Goal: Contribute content

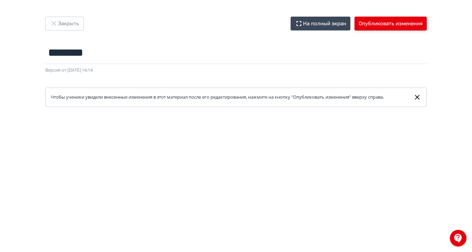
click at [427, 21] on button "Опубликовать изменения" at bounding box center [391, 24] width 72 height 14
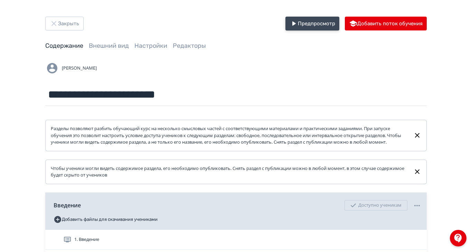
click at [339, 23] on button "Предпросмотр" at bounding box center [313, 24] width 54 height 14
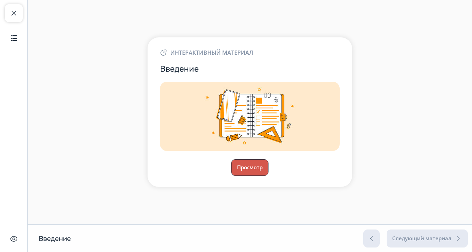
click at [269, 176] on button "Просмотр" at bounding box center [249, 167] width 37 height 17
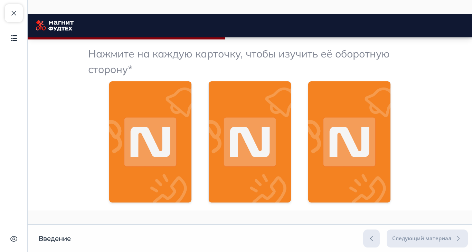
scroll to position [369, 0]
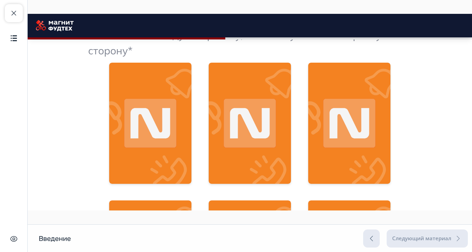
click at [192, 122] on img at bounding box center [150, 123] width 82 height 121
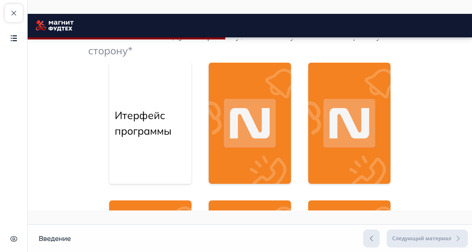
click at [291, 130] on img at bounding box center [250, 123] width 82 height 121
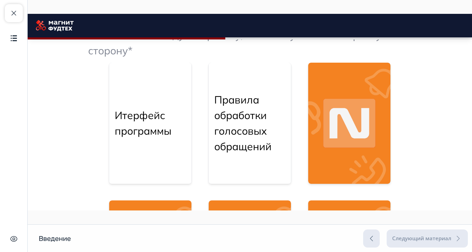
click at [391, 145] on img at bounding box center [349, 123] width 82 height 121
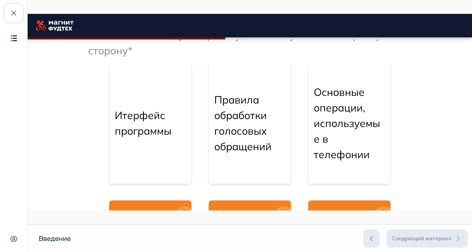
scroll to position [415, 0]
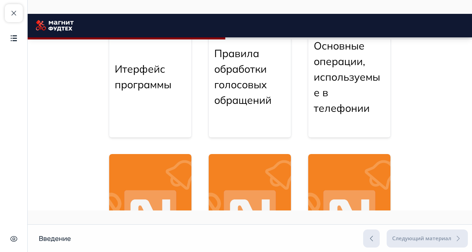
click at [192, 225] on img at bounding box center [150, 214] width 82 height 121
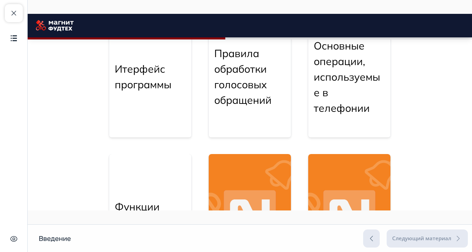
click at [291, 223] on img at bounding box center [250, 214] width 82 height 121
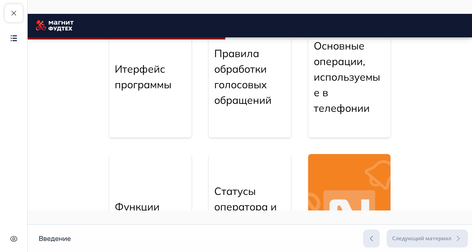
click at [391, 220] on img at bounding box center [349, 214] width 82 height 121
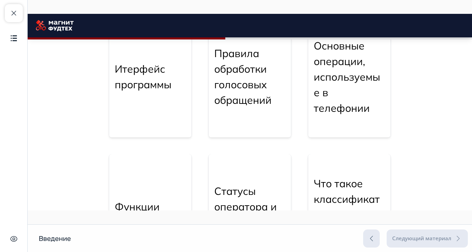
click at [385, 219] on p "Что такое классификаторы и как с ними работать" at bounding box center [349, 215] width 71 height 78
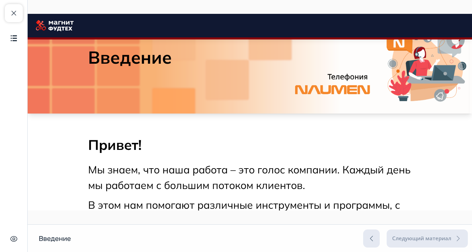
scroll to position [0, 0]
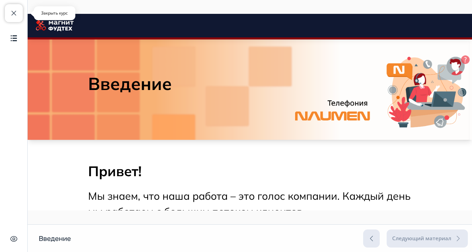
click at [12, 13] on span "button" at bounding box center [14, 13] width 8 height 8
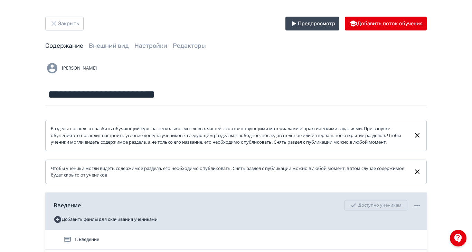
scroll to position [36, 0]
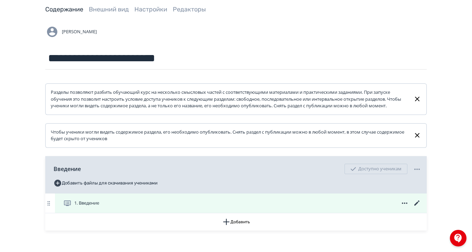
click at [421, 207] on icon at bounding box center [417, 203] width 8 height 8
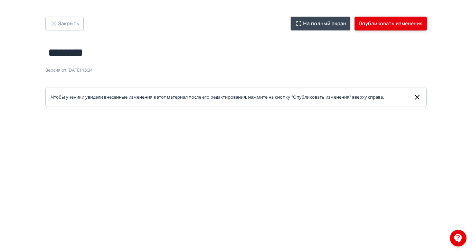
click at [427, 25] on button "Опубликовать изменения" at bounding box center [391, 24] width 72 height 14
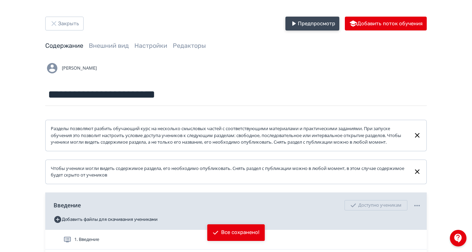
click at [339, 25] on button "Предпросмотр" at bounding box center [313, 24] width 54 height 14
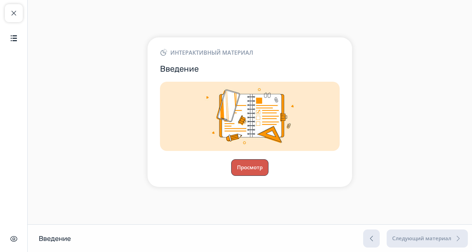
click at [269, 176] on button "Просмотр" at bounding box center [249, 167] width 37 height 17
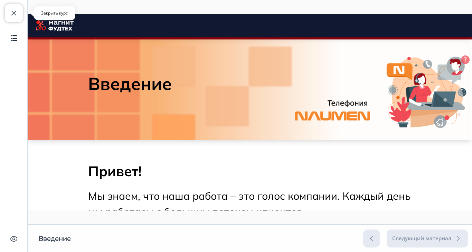
click at [18, 12] on span "button" at bounding box center [14, 13] width 8 height 8
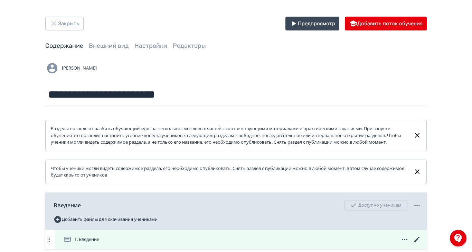
click at [421, 243] on icon at bounding box center [417, 239] width 8 height 8
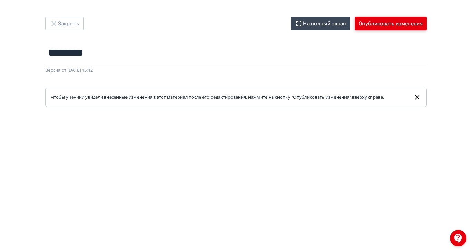
click at [427, 20] on button "Опубликовать изменения" at bounding box center [391, 24] width 72 height 14
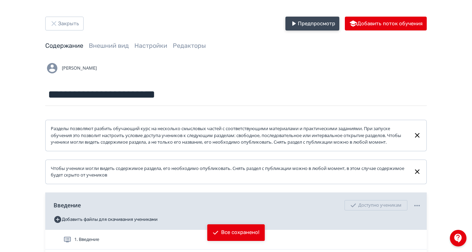
click at [339, 22] on button "Предпросмотр" at bounding box center [313, 24] width 54 height 14
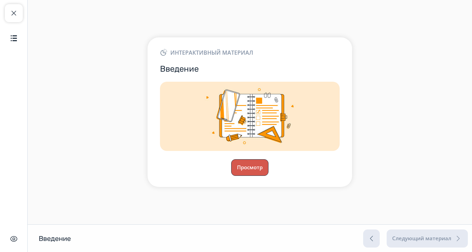
click at [269, 176] on button "Просмотр" at bounding box center [249, 167] width 37 height 17
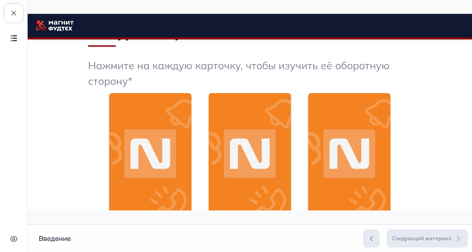
scroll to position [126, 0]
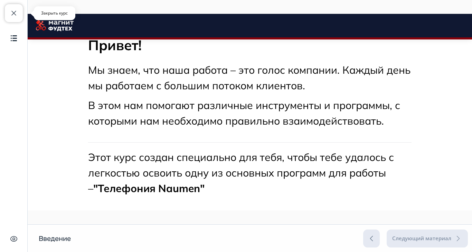
click at [10, 12] on span "button" at bounding box center [14, 13] width 8 height 8
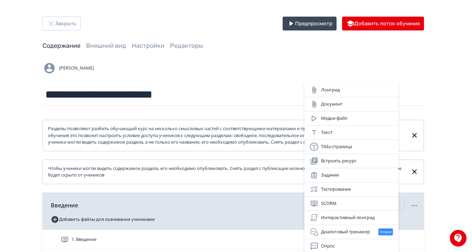
click at [303, 251] on div "Лонгрид Документ Медиа-файл Текст Tilda-страница Встроить ресурс Задание Тестир…" at bounding box center [236, 126] width 472 height 252
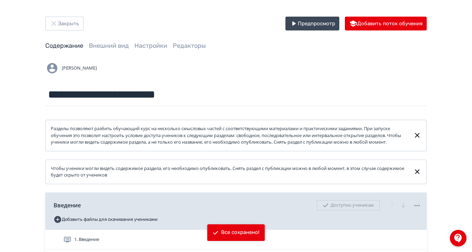
scroll to position [52, 0]
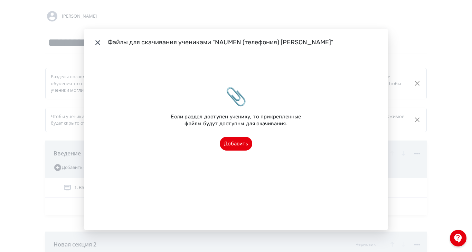
click at [102, 47] on icon "Modal" at bounding box center [98, 42] width 8 height 8
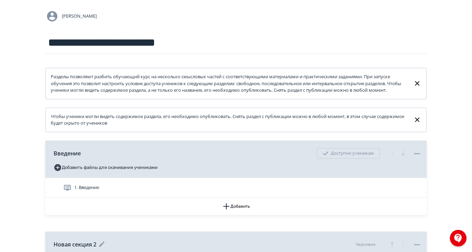
click at [96, 248] on span "Новая секция 2" at bounding box center [75, 244] width 43 height 8
click at [104, 246] on icon at bounding box center [101, 243] width 5 height 5
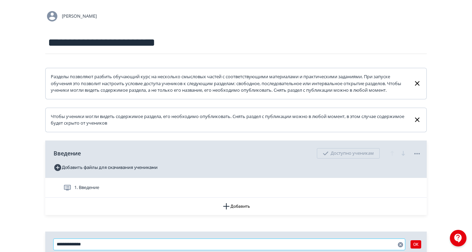
click at [221, 248] on input "**********" at bounding box center [230, 244] width 352 height 11
drag, startPoint x: 214, startPoint y: 251, endPoint x: 168, endPoint y: 250, distance: 45.6
click at [165, 250] on div "**********" at bounding box center [236, 249] width 382 height 37
type input "**********"
click at [50, 202] on div "**********" at bounding box center [236, 146] width 472 height 396
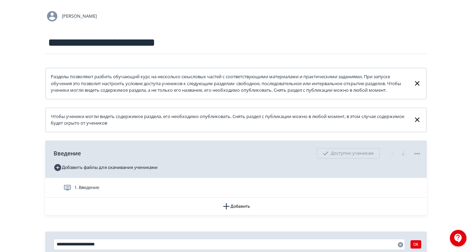
scroll to position [71, 0]
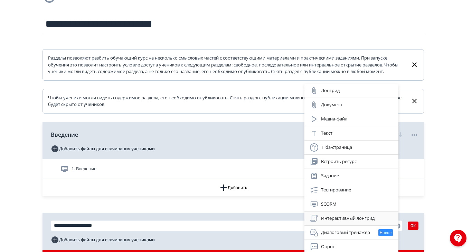
click at [358, 219] on div "Интерактивный лонгрид" at bounding box center [351, 218] width 83 height 8
